Goal: Task Accomplishment & Management: Complete application form

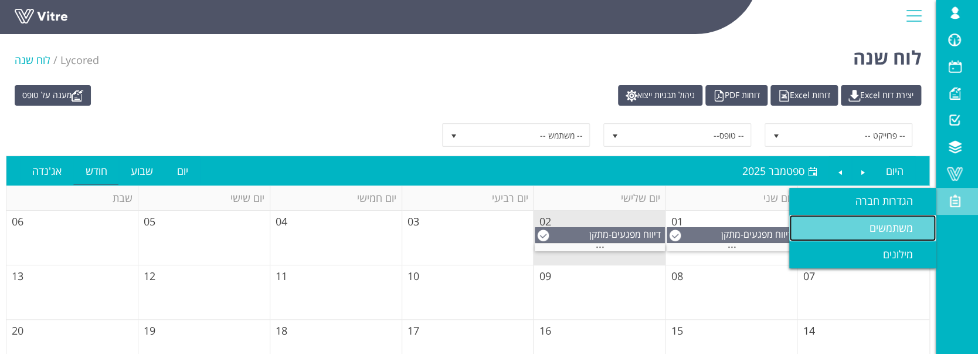
click at [867, 236] on link "משתמשים" at bounding box center [862, 228] width 147 height 27
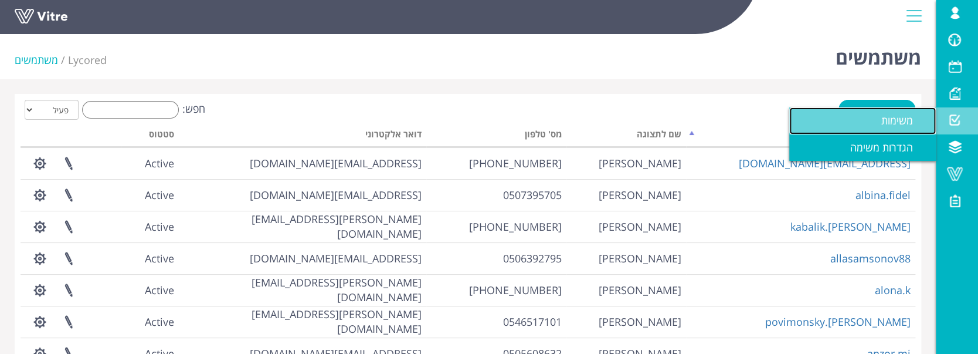
click at [895, 107] on link "משימות" at bounding box center [862, 120] width 147 height 27
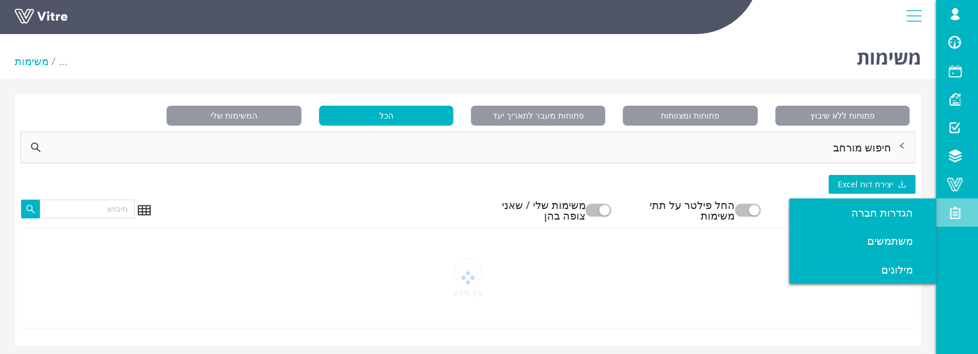
click at [960, 206] on span at bounding box center [954, 212] width 29 height 14
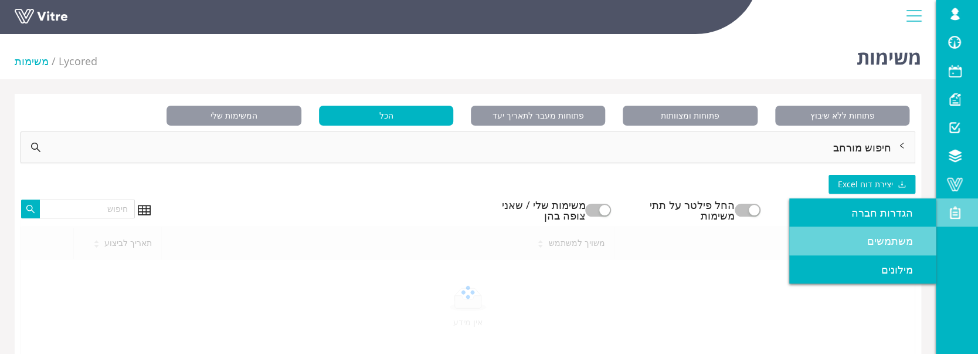
click at [895, 239] on span "משתמשים" at bounding box center [897, 240] width 60 height 14
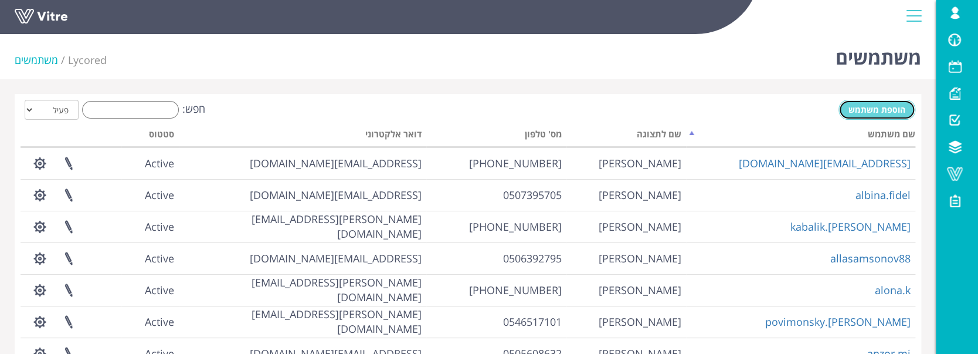
click at [891, 109] on span "הוספת משתמש" at bounding box center [876, 109] width 57 height 11
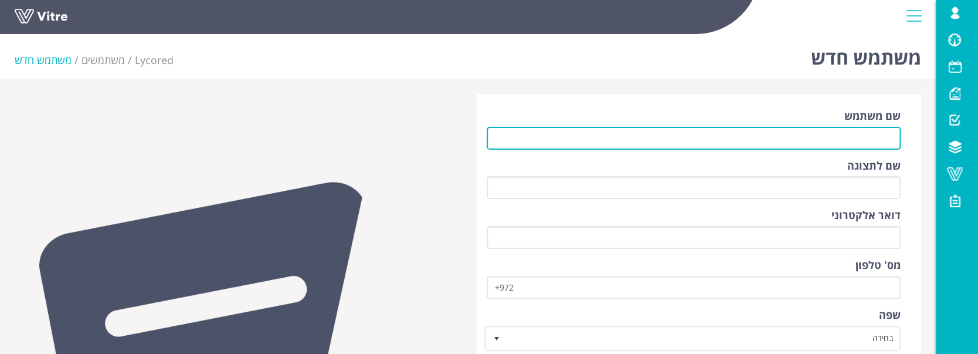
click at [777, 141] on input "שם משתמש" at bounding box center [694, 138] width 414 height 23
type input "/"
type input "[EMAIL_ADDRESS][DOMAIN_NAME]"
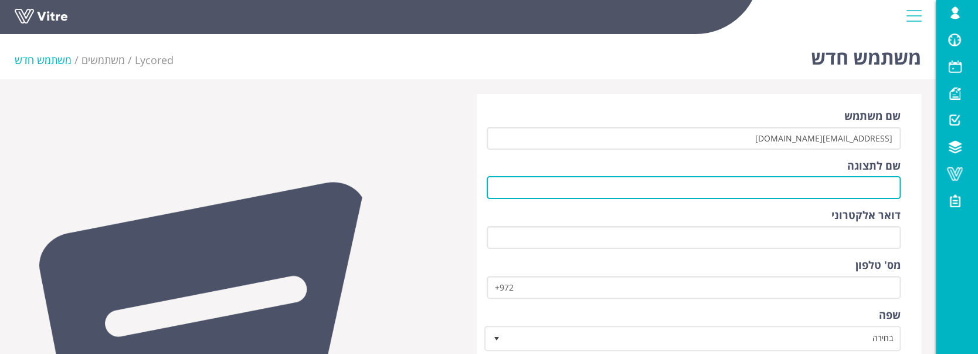
click at [775, 188] on input "שם לתצוגה" at bounding box center [694, 187] width 414 height 23
type input "גברו וורקו"
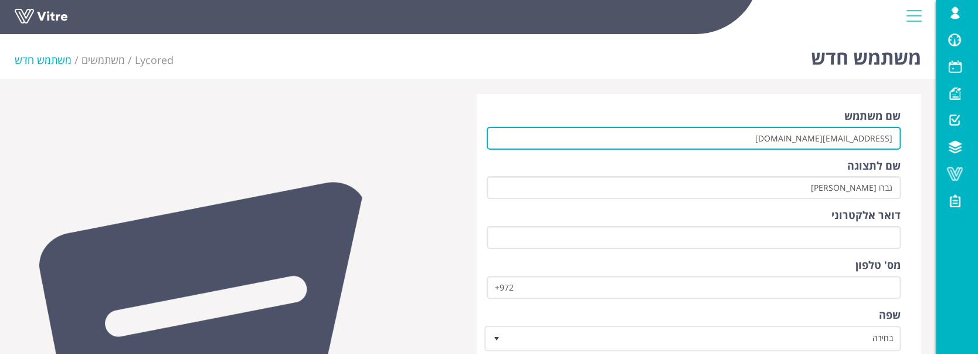
click at [791, 129] on input "qebrv41@gamail.com" at bounding box center [694, 138] width 414 height 23
drag, startPoint x: 793, startPoint y: 135, endPoint x: 905, endPoint y: 127, distance: 112.3
click at [905, 127] on div "שם משתמש qebrv41@gamail.com שם לתצוגה גברו וורקו דואר אלקטרוני מס' טלפון +972 ש…" at bounding box center [699, 329] width 444 height 470
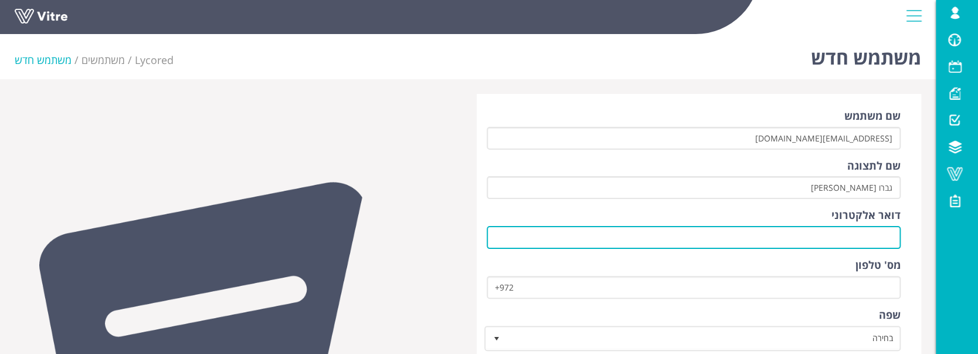
click at [856, 234] on input "דואר אלקטרוני" at bounding box center [694, 237] width 414 height 23
paste input "qebrv41@gamail.com"
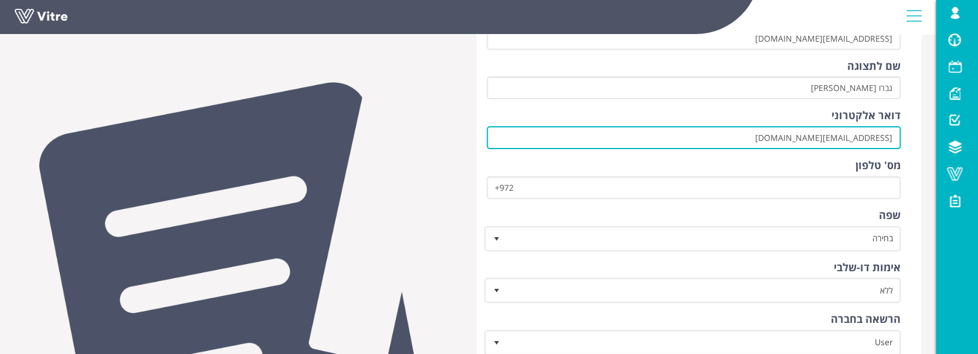
scroll to position [156, 0]
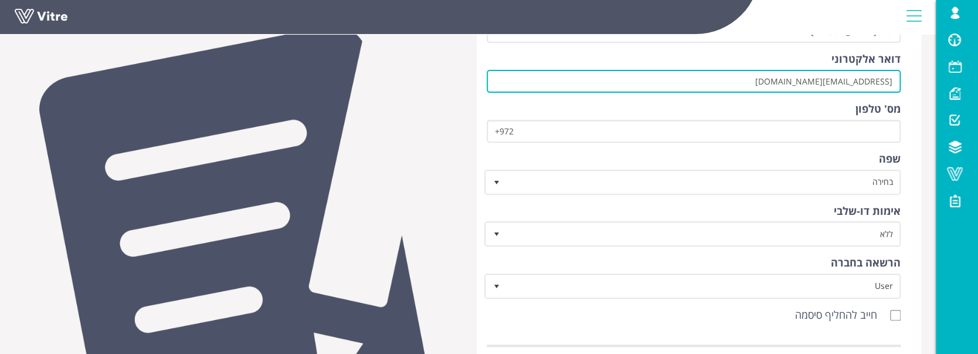
type input "qebrv41@gamail.com"
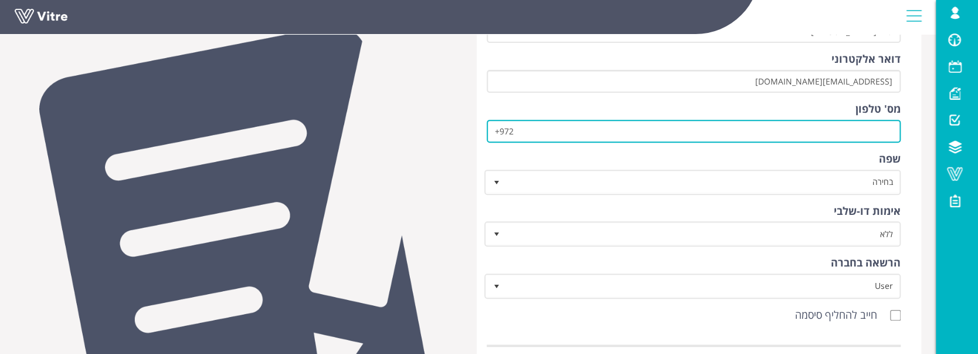
click at [715, 121] on input "+972" at bounding box center [694, 131] width 414 height 23
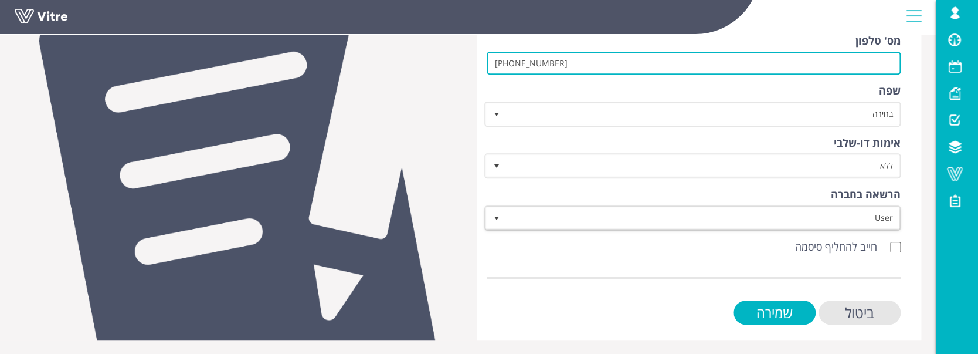
type input "+972053511856"
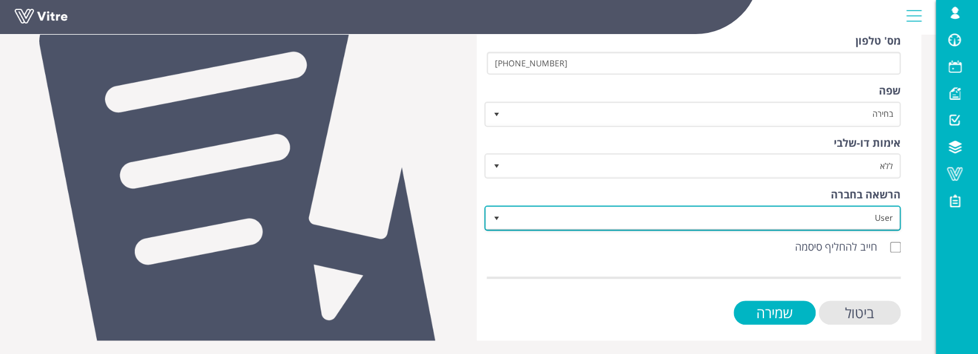
click at [694, 223] on span "User" at bounding box center [703, 217] width 393 height 21
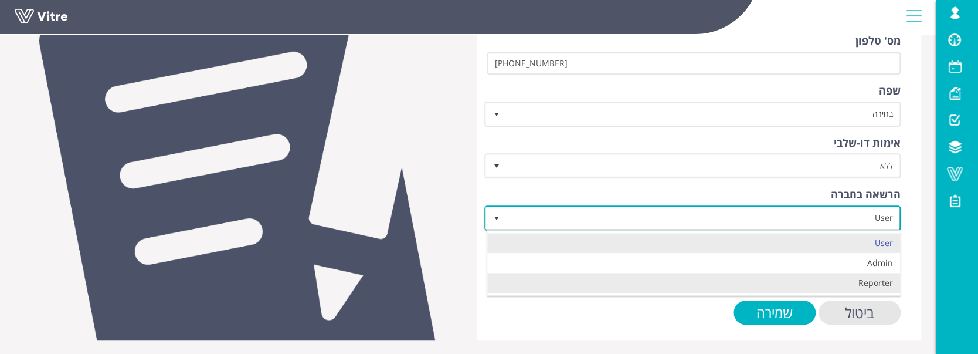
click at [814, 277] on li "Reporter" at bounding box center [693, 283] width 413 height 20
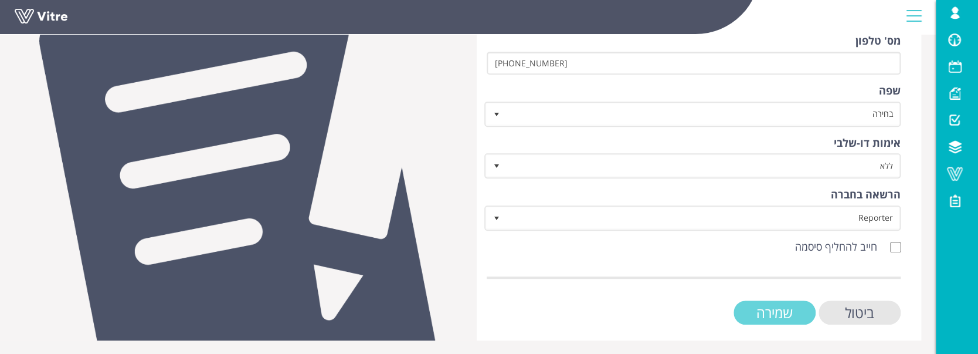
click at [769, 315] on input "שמירה" at bounding box center [774, 312] width 82 height 24
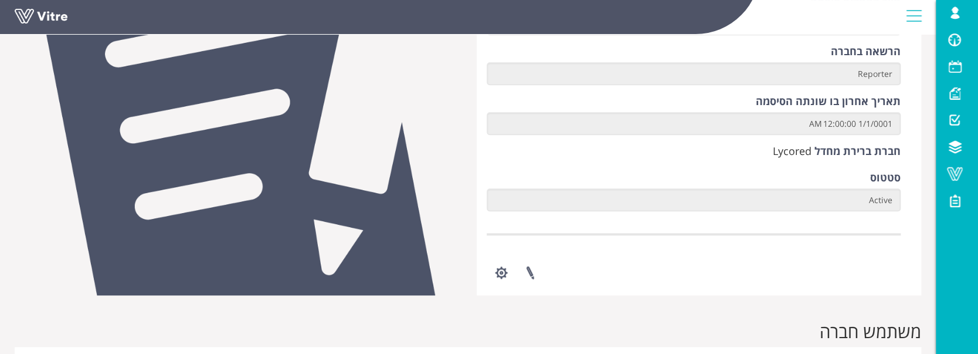
scroll to position [547, 0]
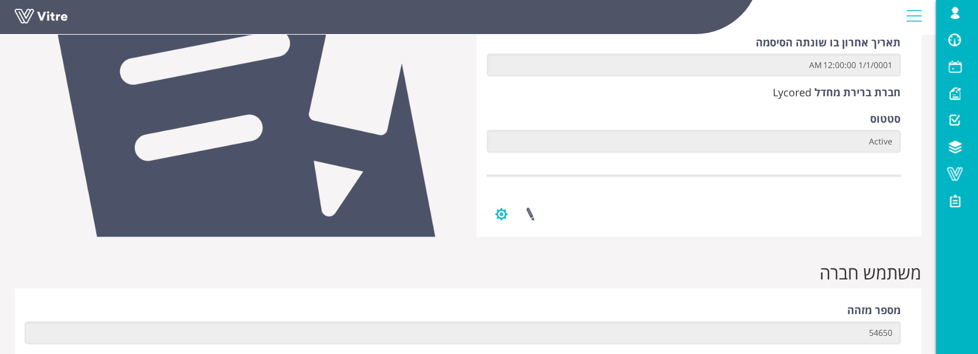
click at [502, 216] on button "button" at bounding box center [501, 213] width 29 height 31
click at [546, 267] on link "שינוי סיסמה" at bounding box center [534, 271] width 95 height 15
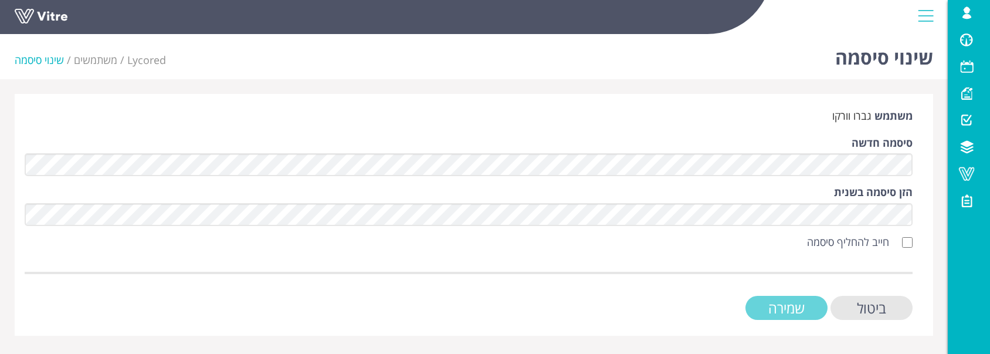
click at [793, 306] on input "שמירה" at bounding box center [786, 308] width 82 height 24
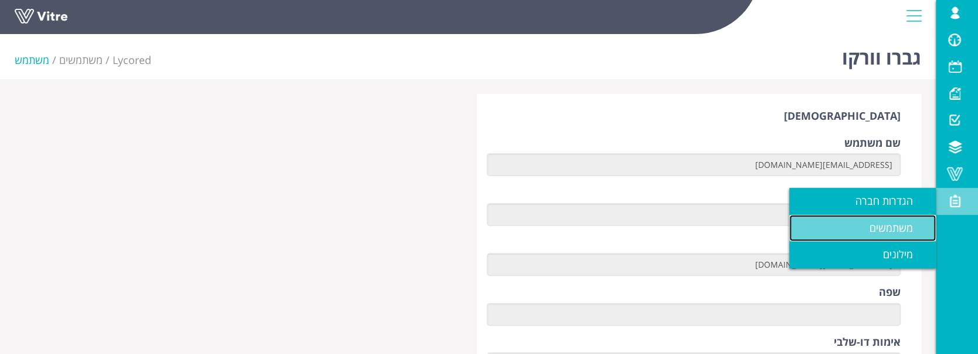
click at [874, 227] on span "משתמשים" at bounding box center [898, 227] width 57 height 14
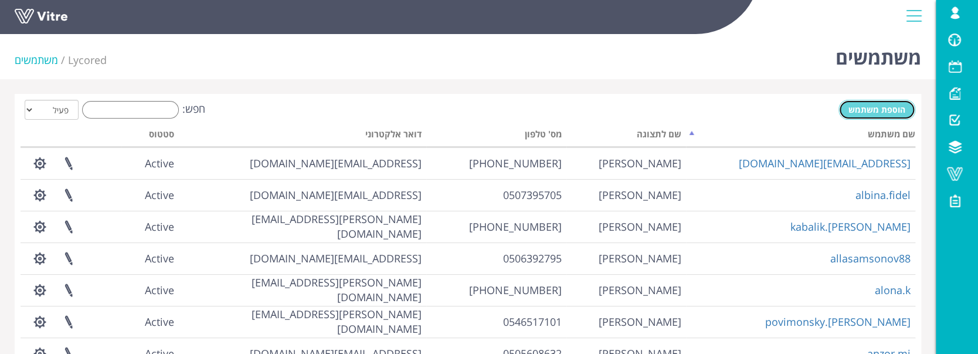
click at [861, 113] on span "הוספת משתמש" at bounding box center [876, 109] width 57 height 11
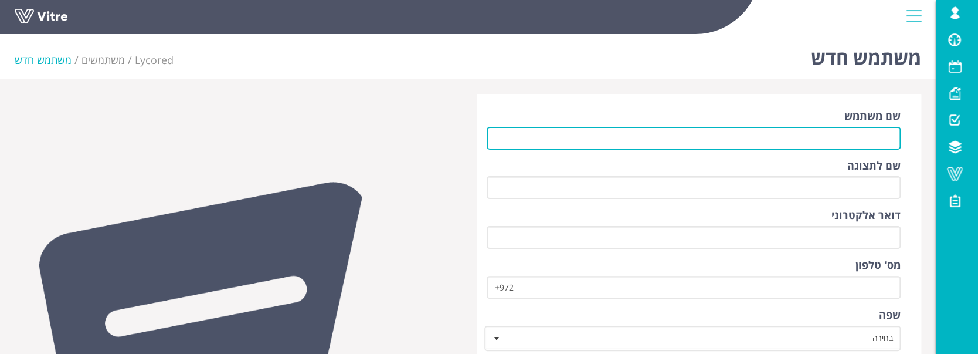
click at [865, 139] on input "שם משתמש" at bounding box center [694, 138] width 414 height 23
type input "t"
type input "אניו צדלו"
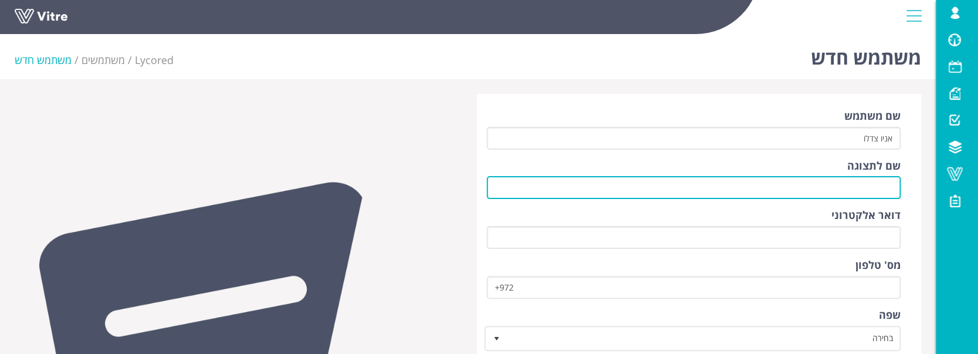
click at [704, 196] on input "שם לתצוגה" at bounding box center [694, 187] width 414 height 23
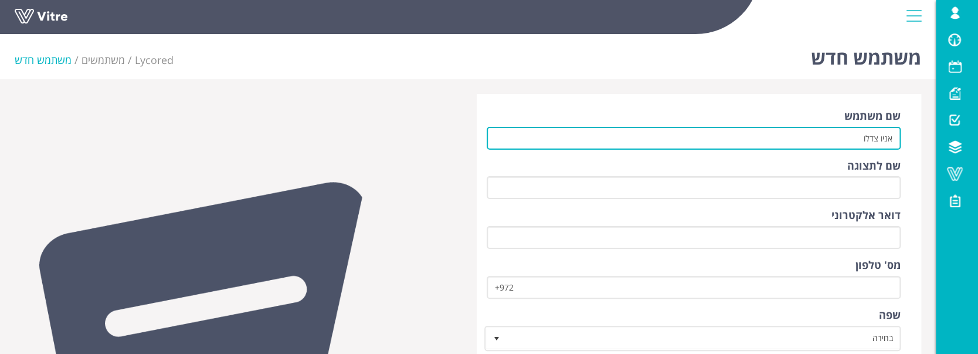
drag, startPoint x: 855, startPoint y: 133, endPoint x: 902, endPoint y: 138, distance: 46.6
click at [902, 138] on div "שם משתמש אניו צדלו שם לתצוגה דואר אלקטרוני מס' טלפון +972 שפה בחירה אימות דו-של…" at bounding box center [699, 329] width 444 height 470
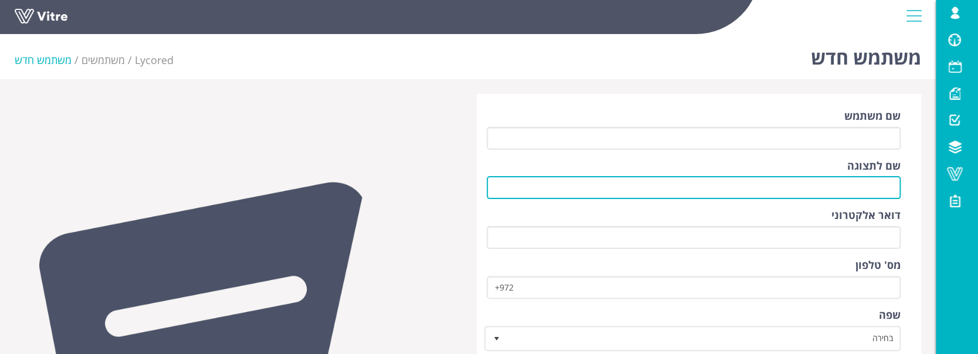
click at [858, 192] on input "שם לתצוגה" at bounding box center [694, 187] width 414 height 23
paste input "אניו צדלו"
type input "אניו צדלו"
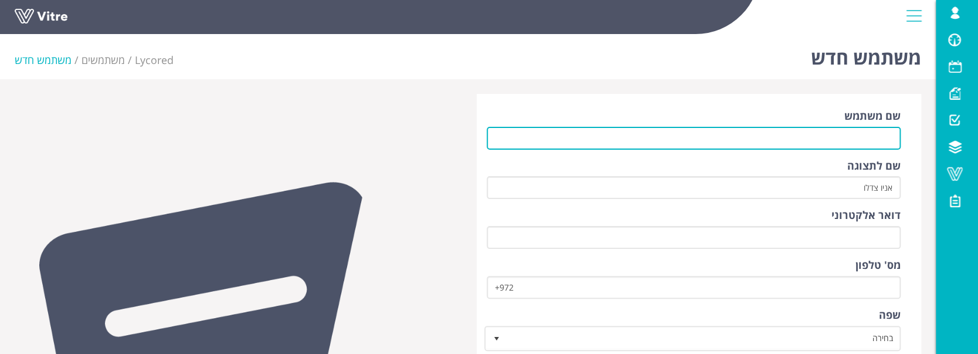
click at [802, 133] on input "שם משתמש" at bounding box center [694, 138] width 414 height 23
type input "נ"
drag, startPoint x: 789, startPoint y: 134, endPoint x: 933, endPoint y: 142, distance: 144.5
click at [933, 142] on div "משתמש חדש Lycored משתמשים משתמש חדש שם משתמש billaitsadlau@gmail.com שם לתצוגה …" at bounding box center [468, 296] width 936 height 535
drag, startPoint x: 830, startPoint y: 127, endPoint x: 857, endPoint y: 134, distance: 27.9
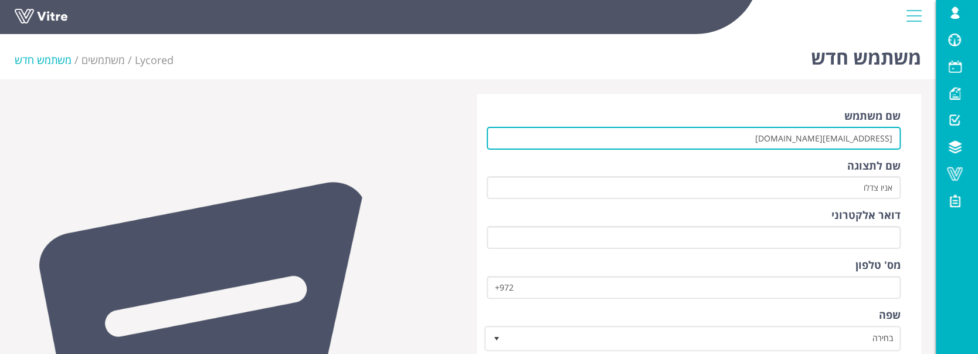
type input "[EMAIL_ADDRESS][DOMAIN_NAME]"
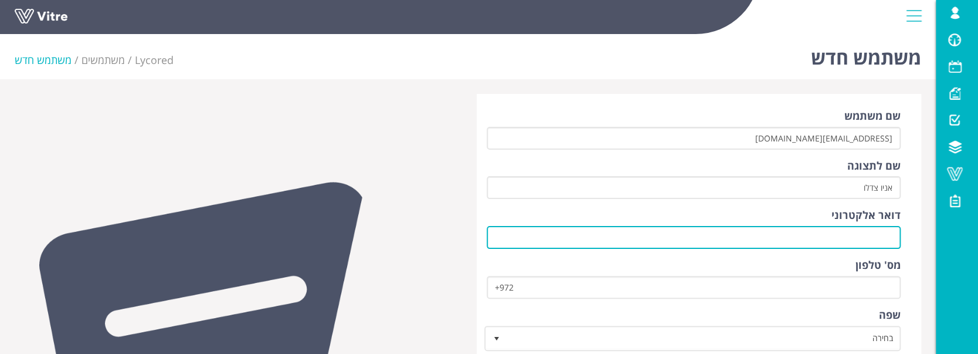
click at [833, 240] on input "דואר אלקטרוני" at bounding box center [694, 237] width 414 height 23
paste input "[EMAIL_ADDRESS][DOMAIN_NAME]"
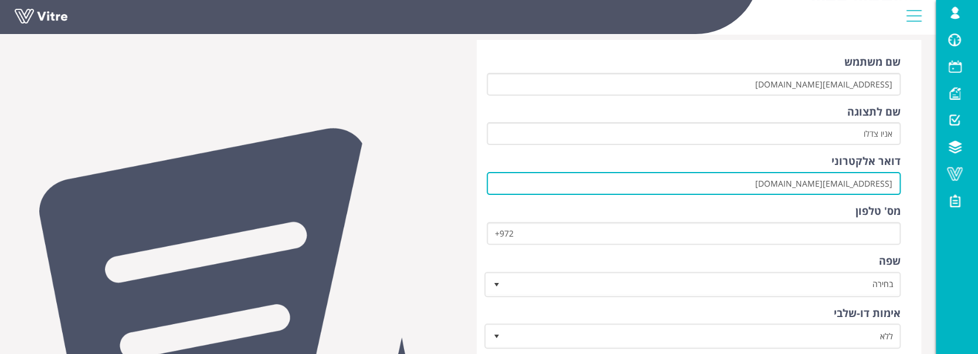
scroll to position [78, 0]
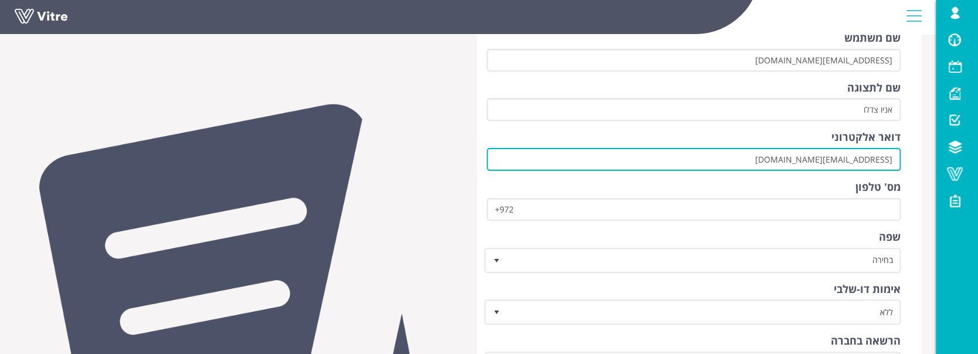
type input "[EMAIL_ADDRESS][DOMAIN_NAME]"
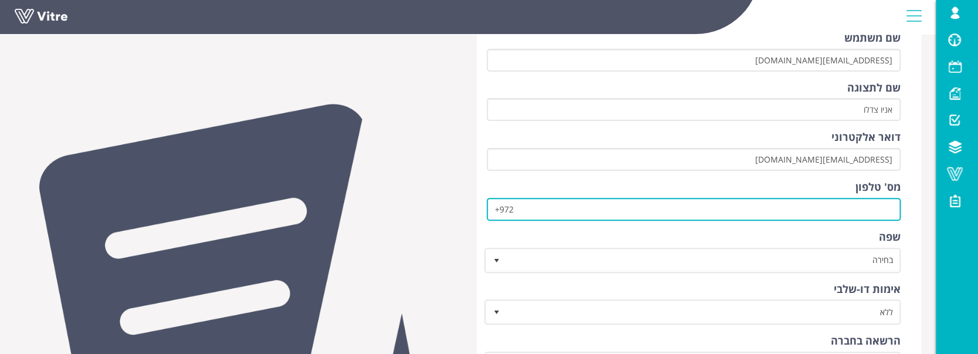
click at [746, 208] on input "+972" at bounding box center [694, 209] width 414 height 23
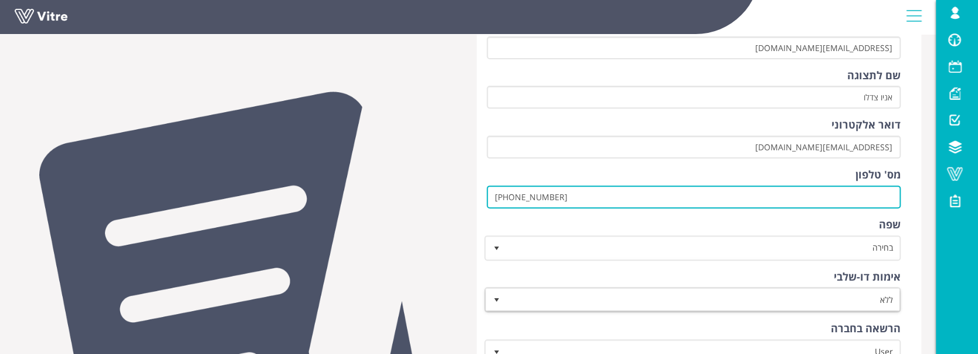
scroll to position [224, 0]
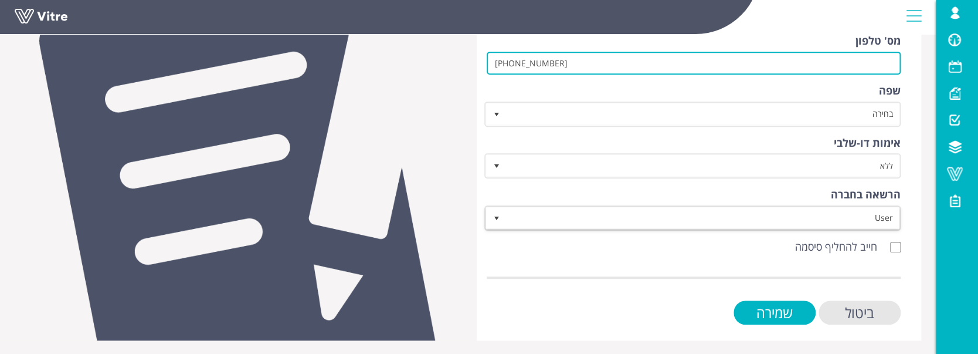
type input "[PHONE_NUMBER]"
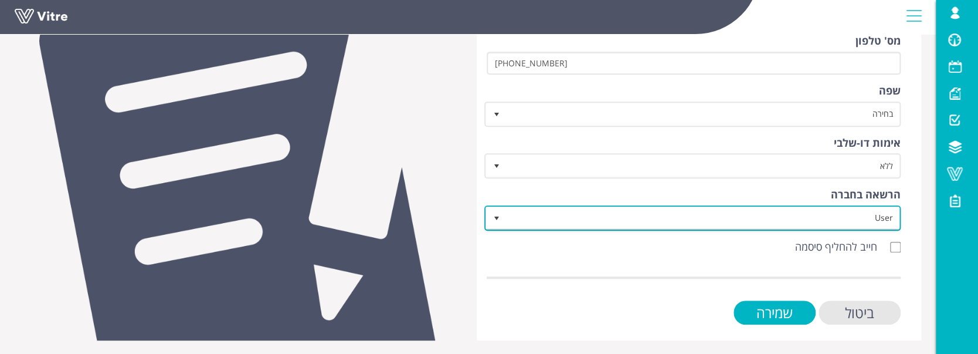
click at [712, 212] on span "User" at bounding box center [703, 217] width 393 height 21
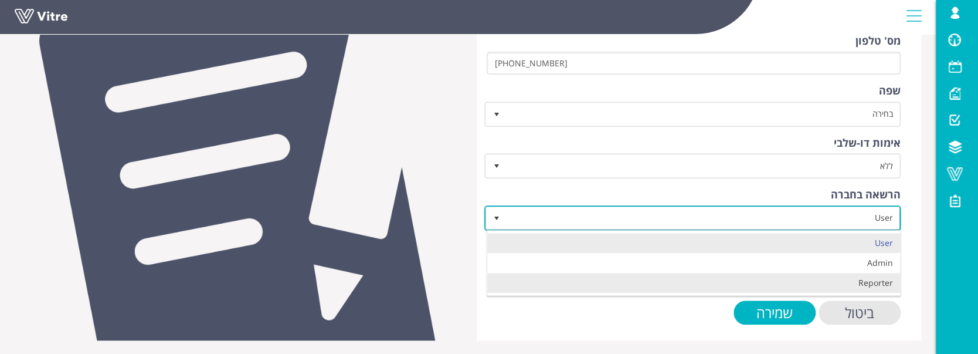
click at [755, 275] on li "Reporter" at bounding box center [693, 283] width 413 height 20
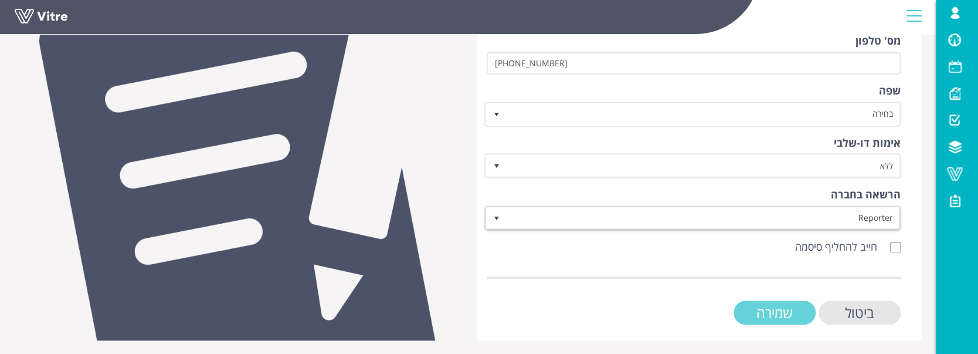
click at [805, 303] on input "שמירה" at bounding box center [774, 312] width 82 height 24
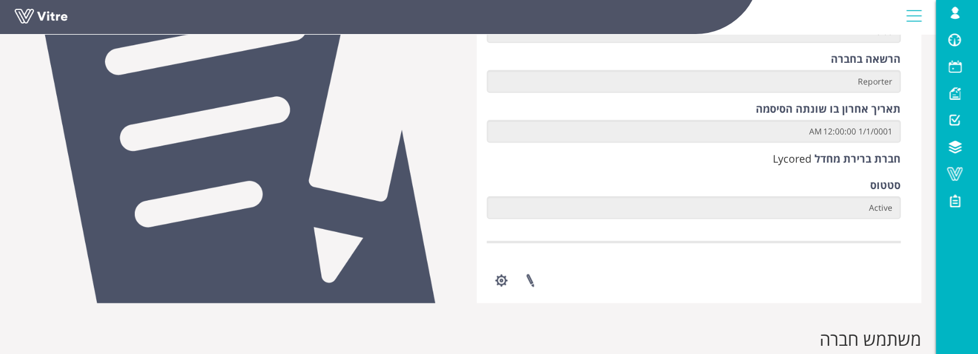
scroll to position [547, 0]
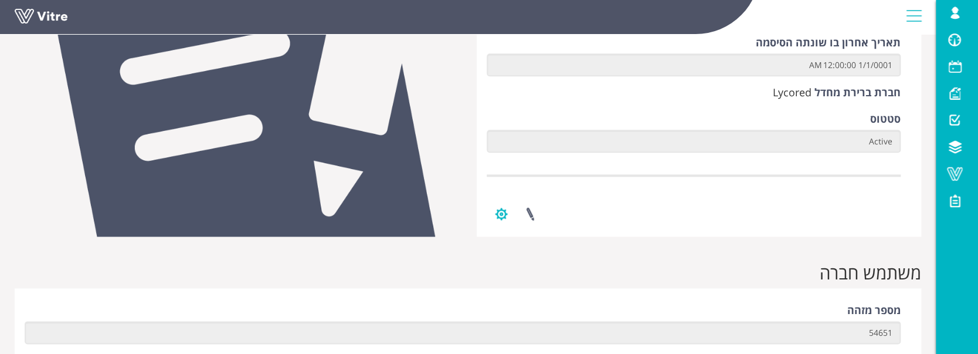
click at [492, 215] on button "button" at bounding box center [501, 213] width 29 height 31
click at [530, 270] on link "שינוי סיסמה" at bounding box center [534, 271] width 95 height 15
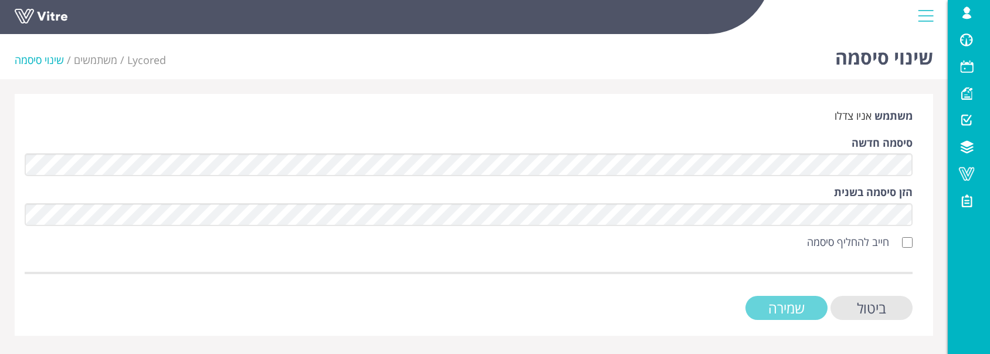
click at [783, 307] on input "שמירה" at bounding box center [786, 308] width 82 height 24
